Goal: Task Accomplishment & Management: Manage account settings

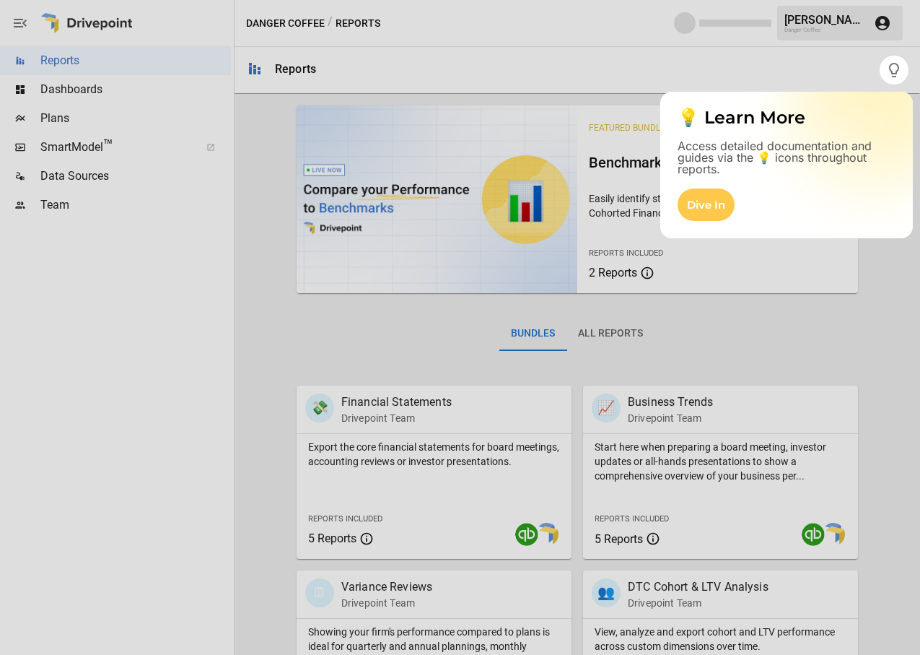
click at [734, 64] on div at bounding box center [440, 327] width 880 height 655
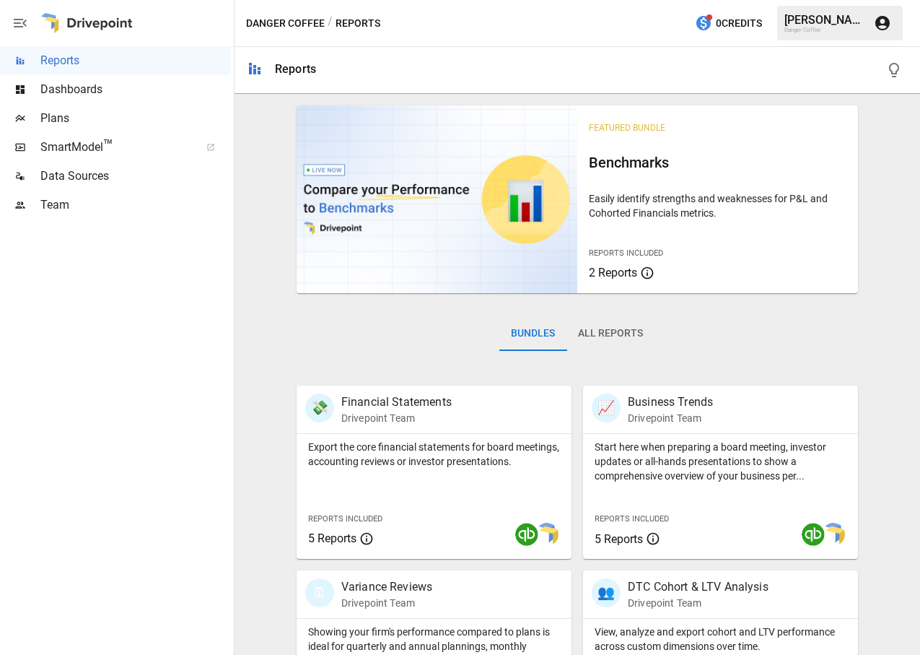
click at [894, 82] on button "button" at bounding box center [894, 70] width 29 height 29
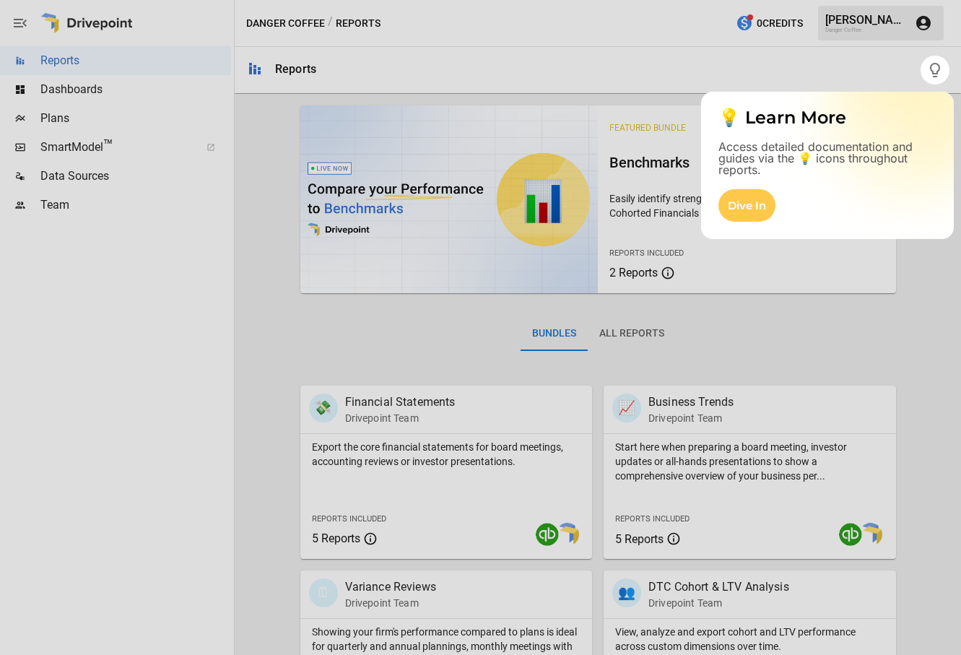
click at [74, 204] on div at bounding box center [480, 369] width 961 height 570
click at [48, 206] on div at bounding box center [480, 369] width 961 height 570
click at [738, 200] on div "Dive In" at bounding box center [746, 205] width 57 height 32
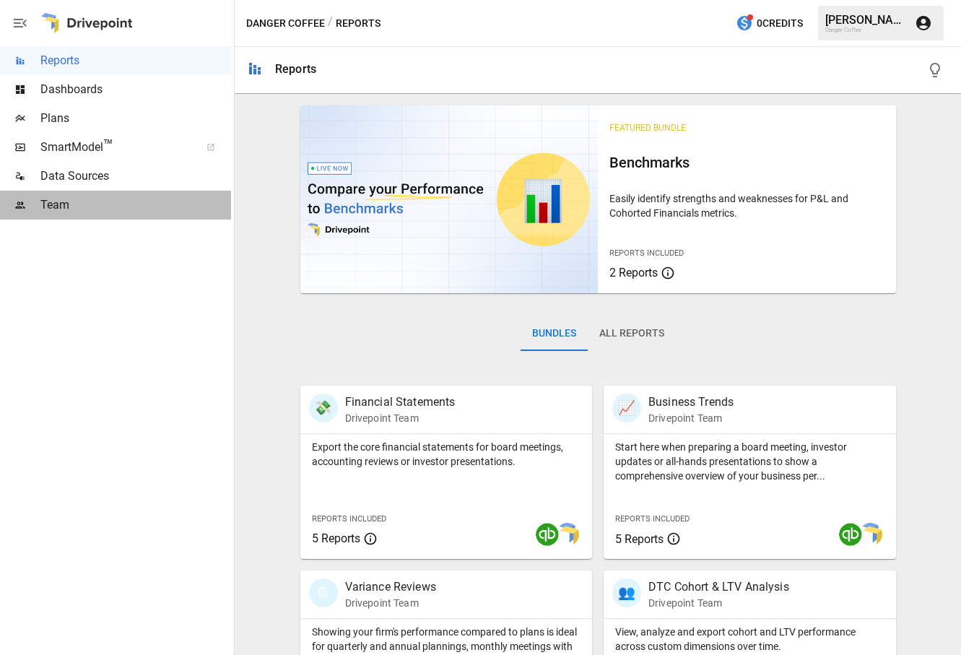
click at [150, 200] on span "Team" at bounding box center [135, 204] width 191 height 17
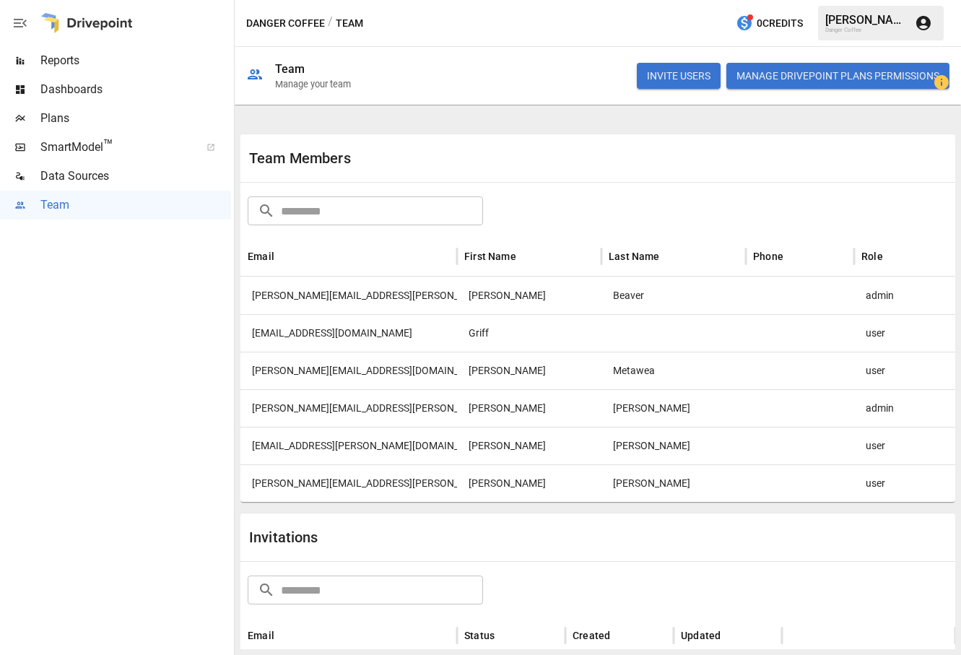
click at [837, 77] on button "Manage Drivepoint Plans Permissions" at bounding box center [837, 76] width 223 height 26
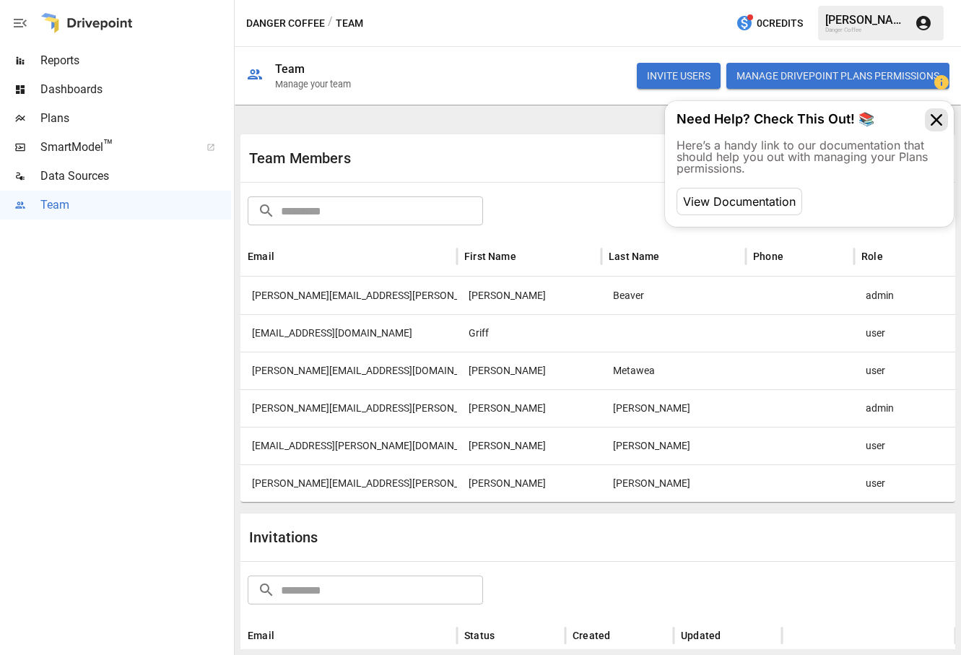
click at [933, 116] on icon at bounding box center [936, 119] width 23 height 23
click at [594, 64] on div "INVITE USERS Manage Drivepoint Plans Permissions" at bounding box center [658, 76] width 581 height 46
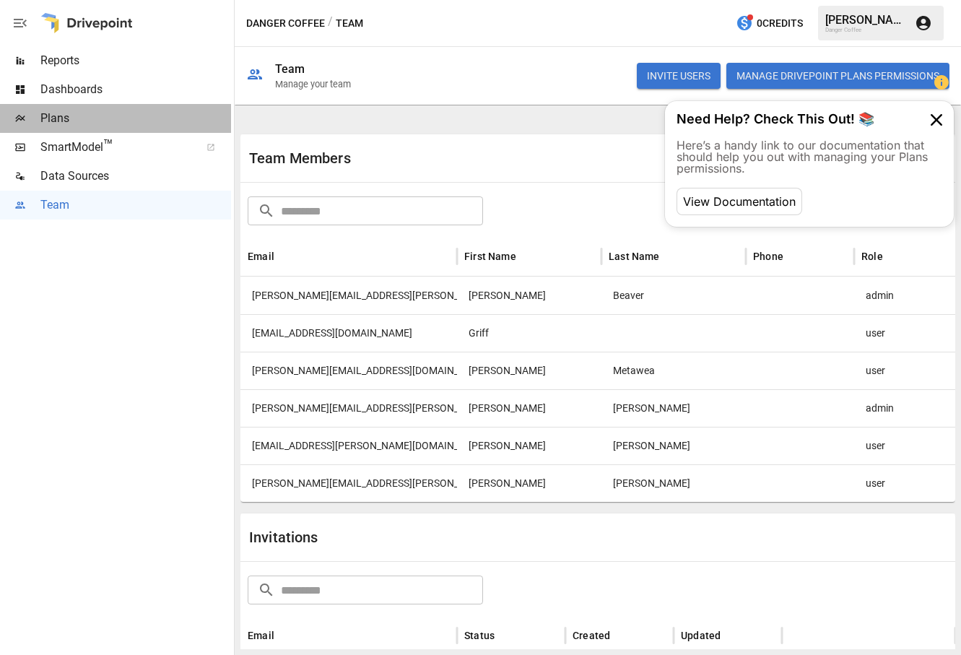
click at [79, 113] on span "Plans" at bounding box center [135, 118] width 191 height 17
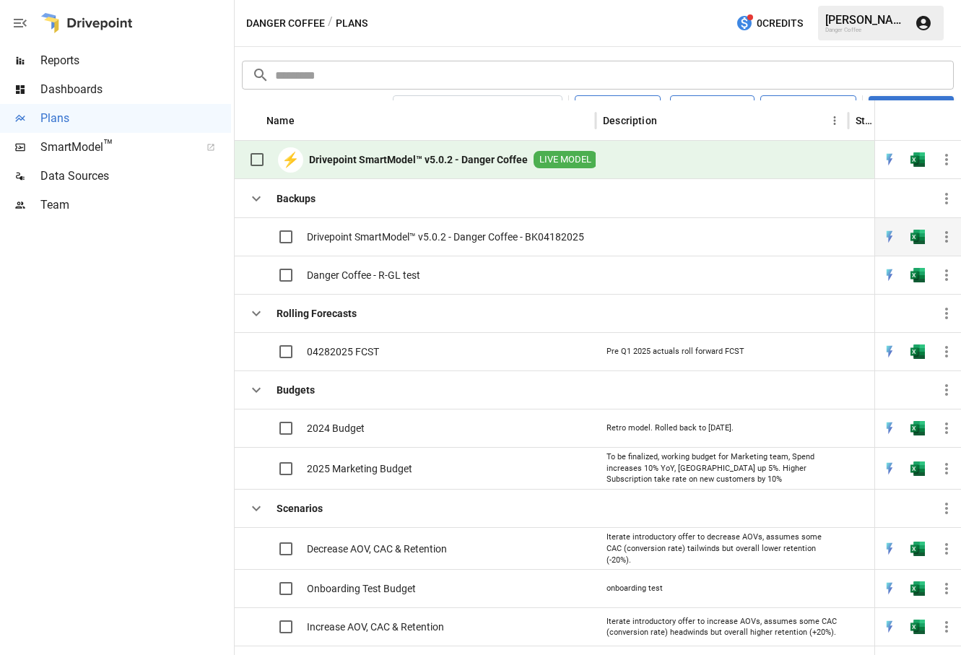
click at [541, 233] on span "Drivepoint SmartModel™ v5.0.2 - Danger Coffee - BK04182025" at bounding box center [445, 237] width 277 height 14
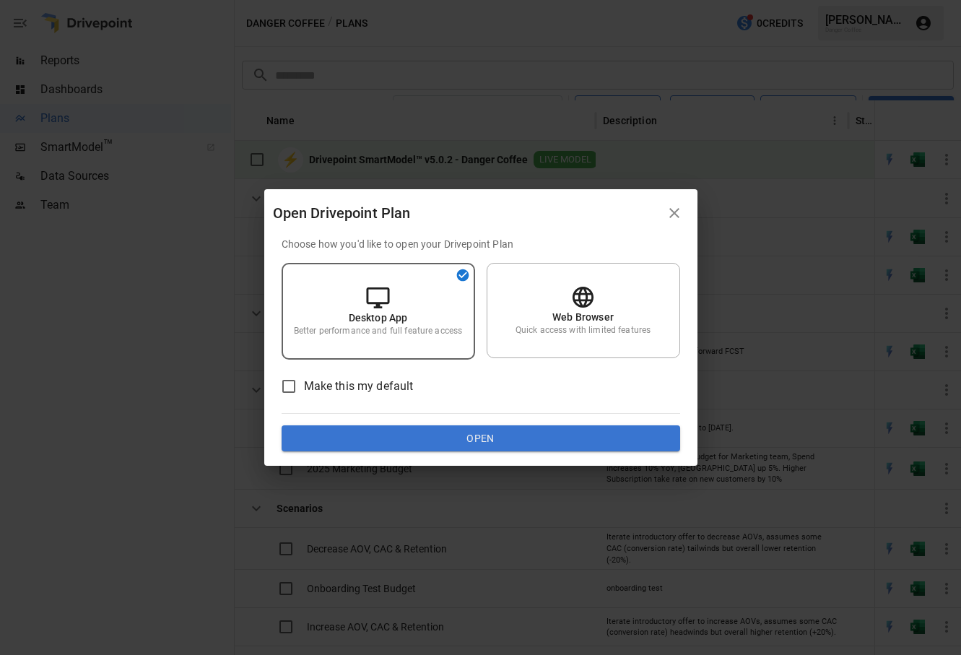
click at [518, 447] on button "Open" at bounding box center [481, 438] width 399 height 26
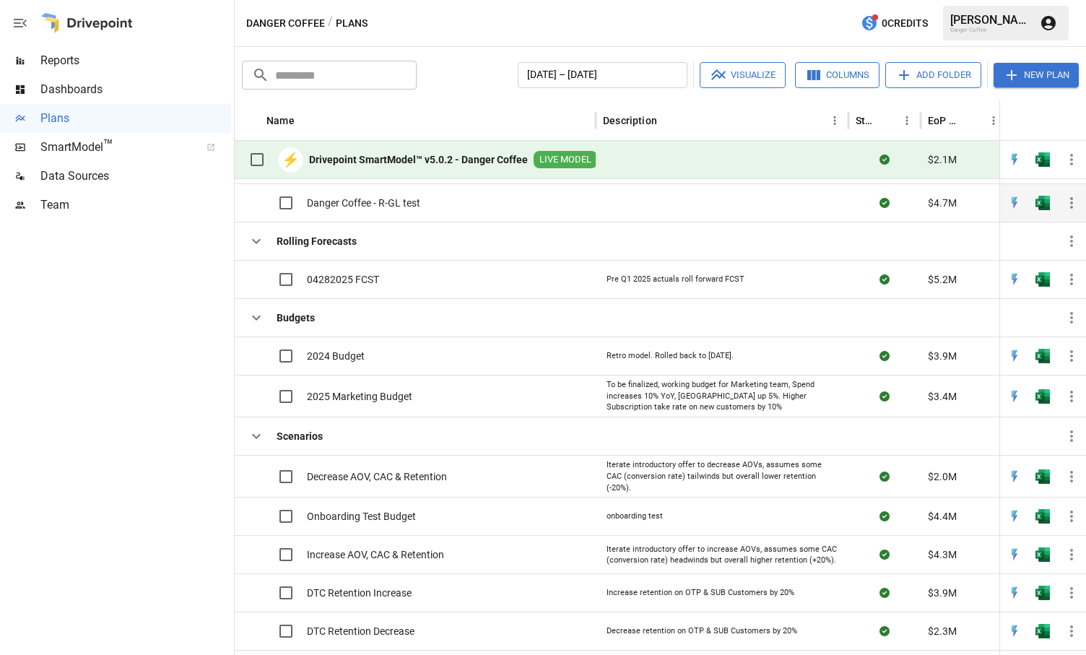
scroll to position [87, 0]
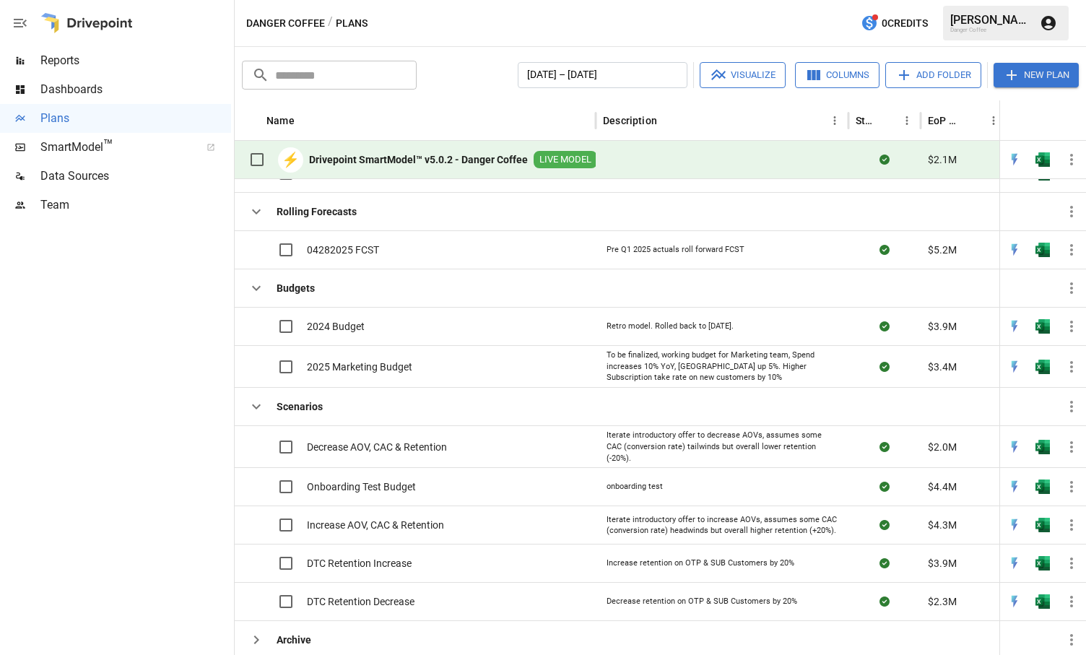
click at [576, 160] on span "LIVE MODEL" at bounding box center [566, 160] width 64 height 14
click at [467, 158] on b "Drivepoint SmartModel™ v5.0.2 - Danger Coffee" at bounding box center [418, 159] width 219 height 14
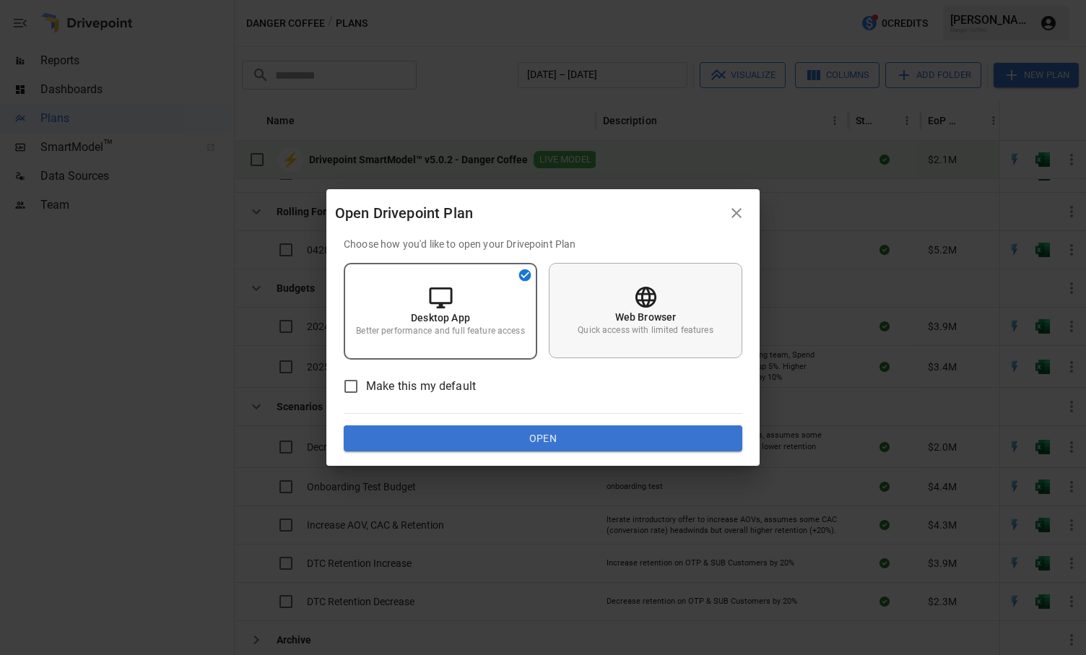
click at [640, 339] on div "Web Browser Quick access with limited features" at bounding box center [645, 310] width 193 height 95
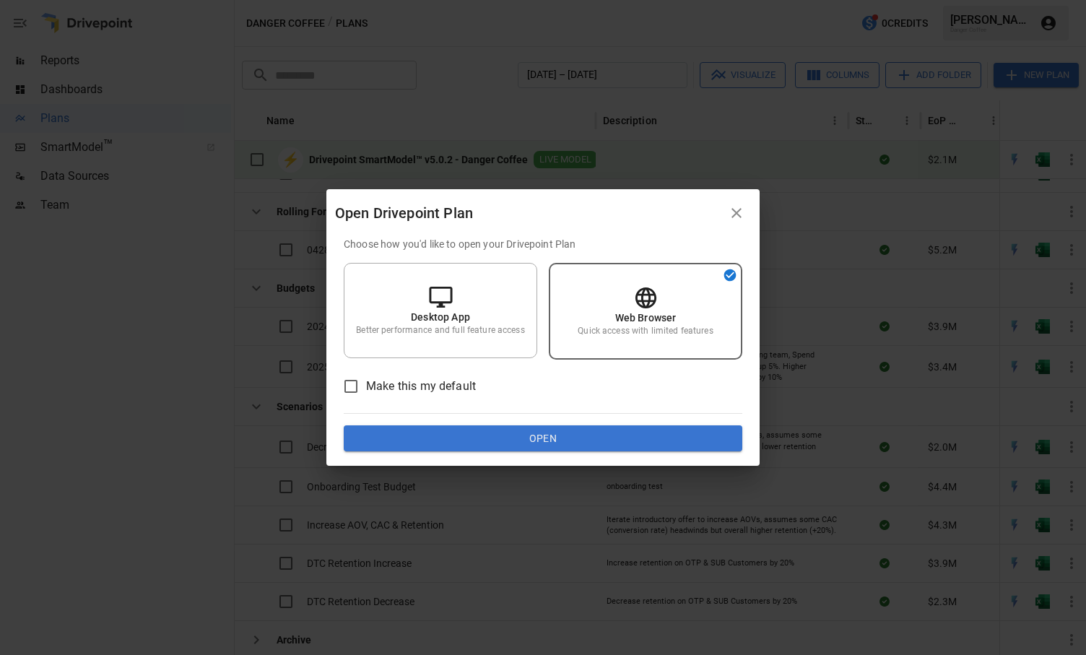
click at [585, 440] on button "Open" at bounding box center [543, 438] width 399 height 26
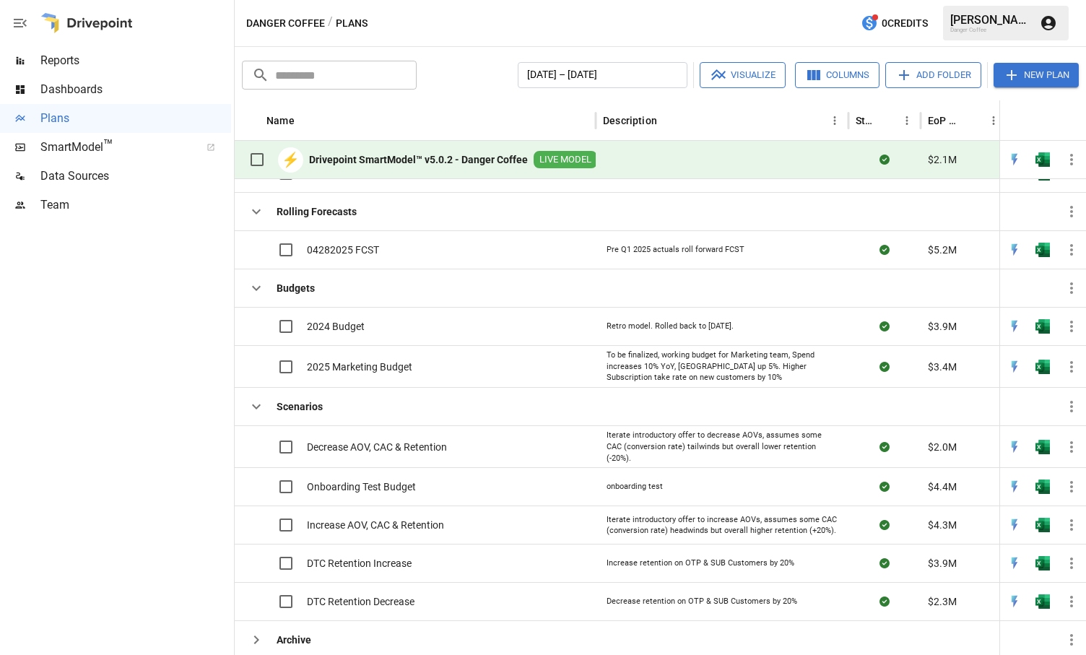
click at [103, 198] on span "Team" at bounding box center [135, 204] width 191 height 17
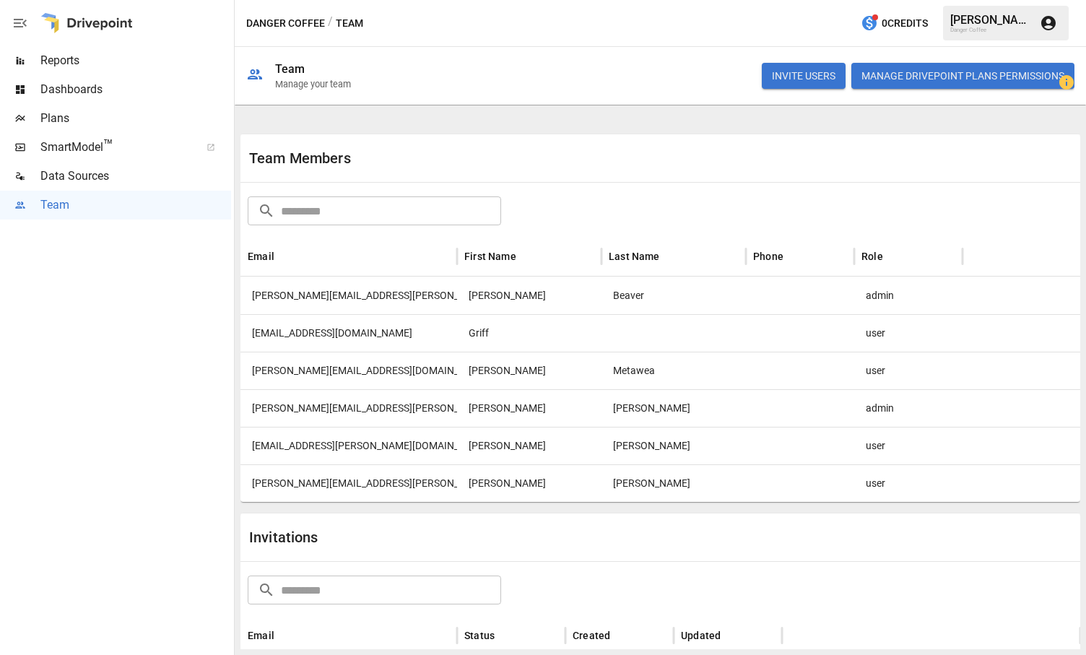
click at [807, 74] on button "INVITE USERS" at bounding box center [804, 76] width 84 height 26
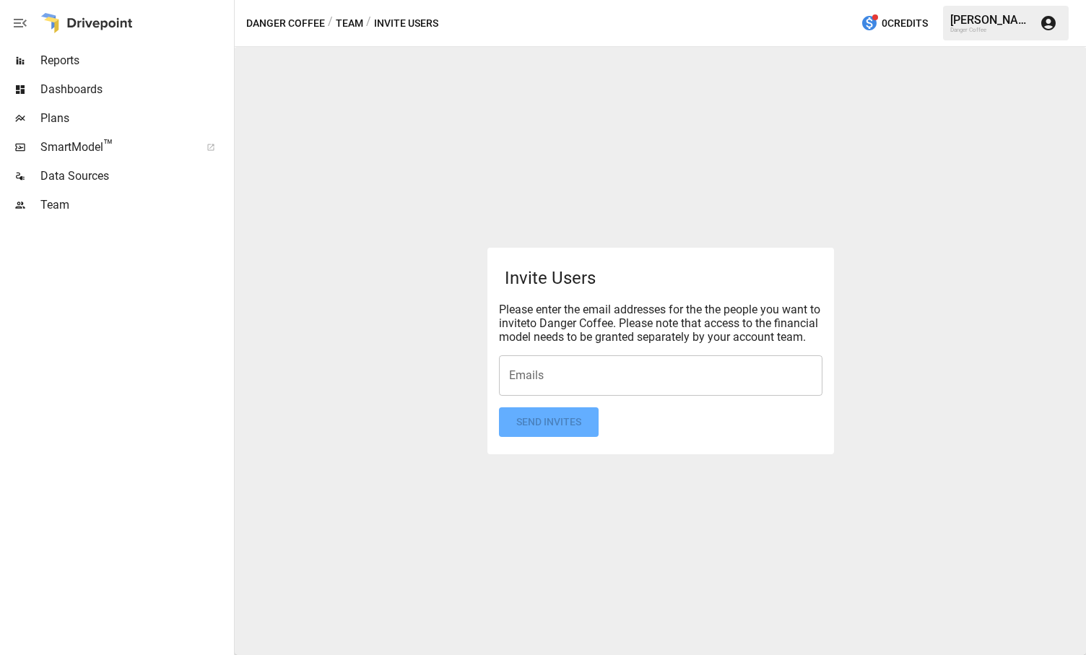
click at [537, 383] on input "Emails" at bounding box center [660, 375] width 310 height 27
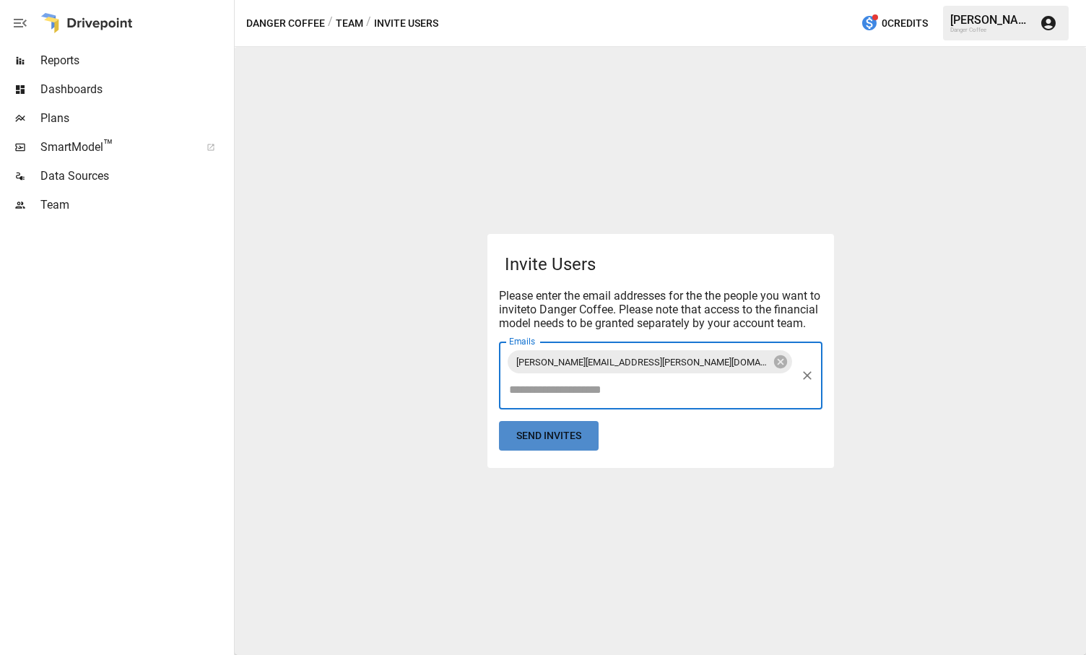
click at [539, 431] on button "Send Invites" at bounding box center [549, 436] width 100 height 30
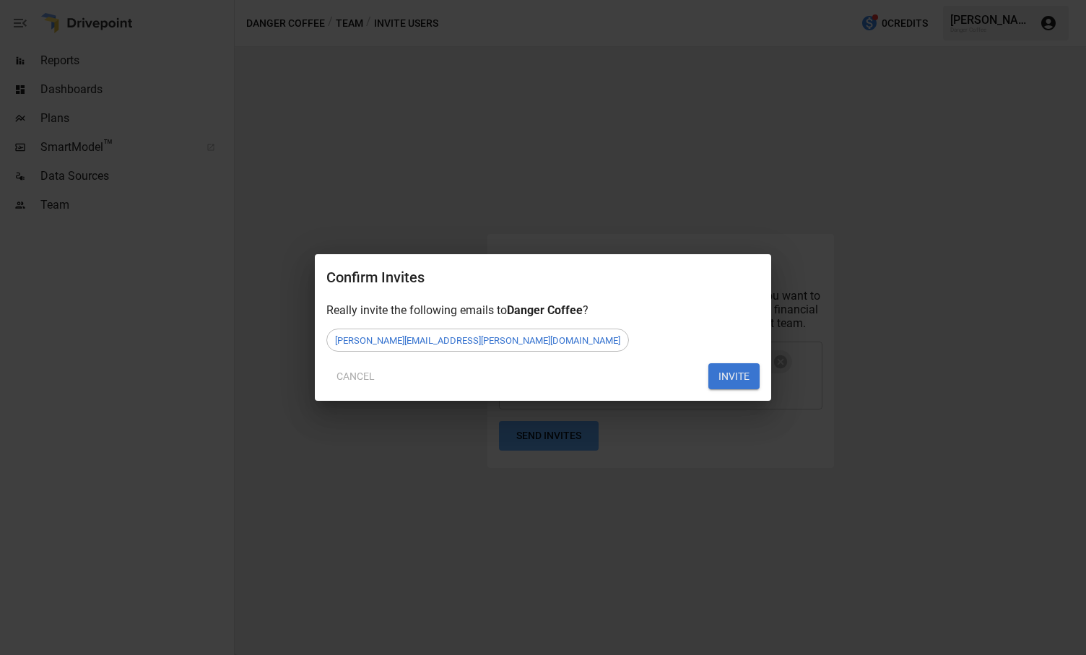
click at [729, 380] on button "INVITE" at bounding box center [733, 376] width 51 height 26
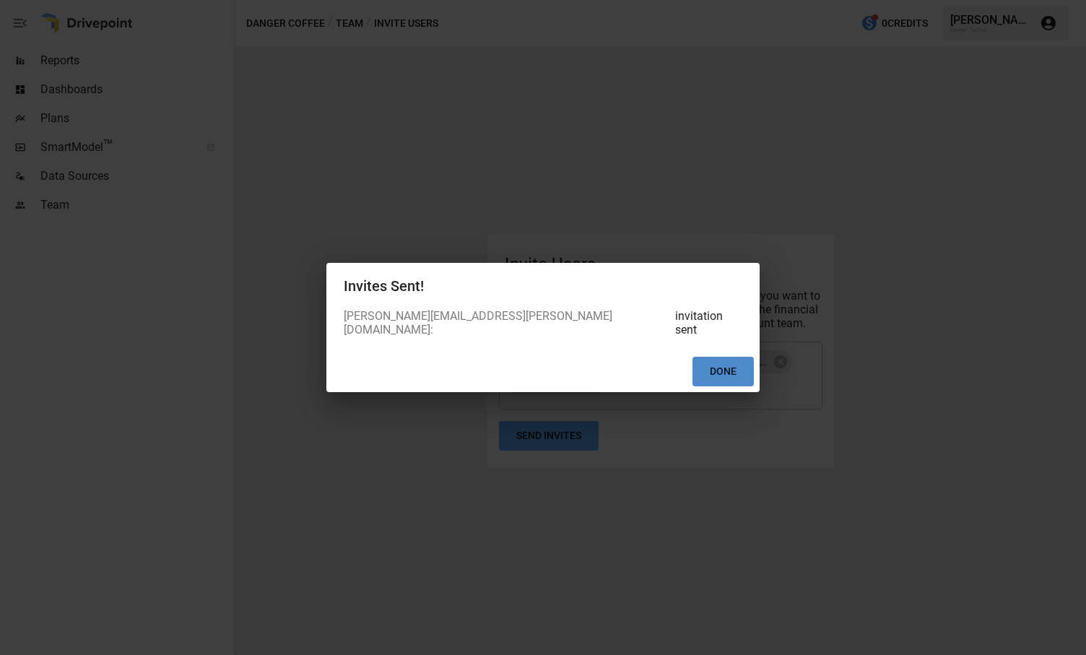
click at [718, 371] on button "Done" at bounding box center [722, 372] width 61 height 30
